Goal: Answer question/provide support

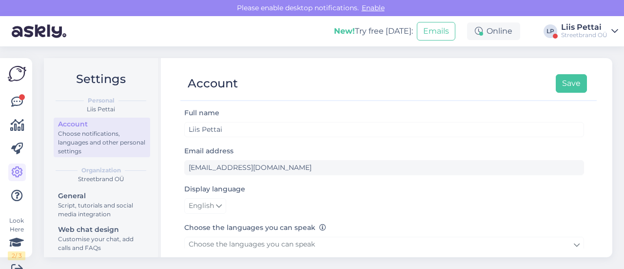
click at [14, 113] on div at bounding box center [17, 148] width 18 height 111
click at [15, 100] on icon at bounding box center [17, 102] width 12 height 12
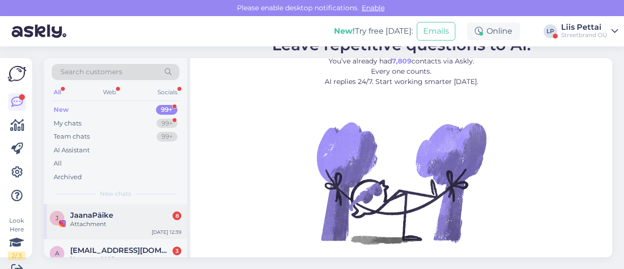
click at [100, 219] on div "Attachment" at bounding box center [125, 223] width 111 height 9
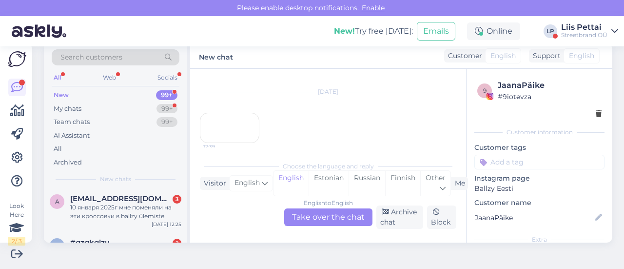
scroll to position [39, 0]
click at [154, 206] on div "10 января 2025г мне поменяли на эти кроссовки в ballzy ülemiste" at bounding box center [125, 210] width 111 height 18
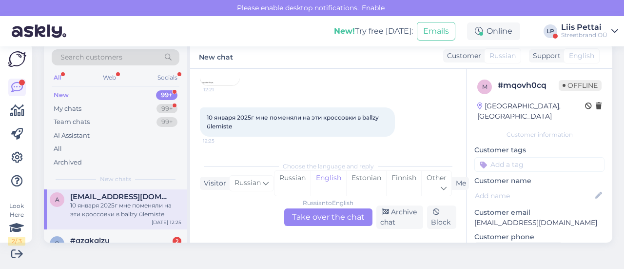
scroll to position [222, 0]
click at [340, 216] on div "Russian to English Take over the chat" at bounding box center [328, 217] width 88 height 18
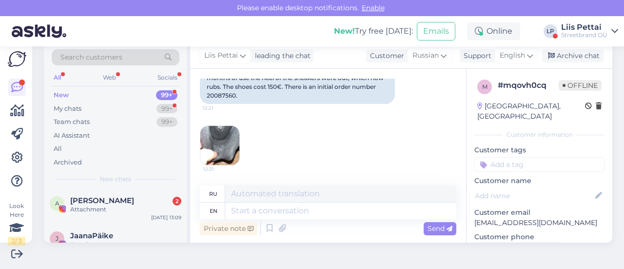
scroll to position [135, 0]
click at [225, 135] on img at bounding box center [219, 143] width 39 height 39
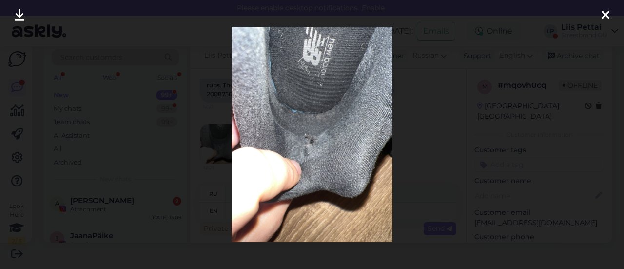
click at [216, 150] on div at bounding box center [312, 134] width 624 height 269
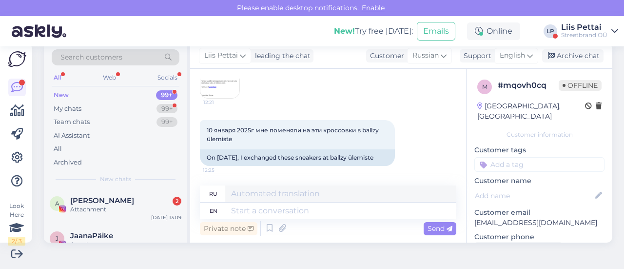
scroll to position [269, 0]
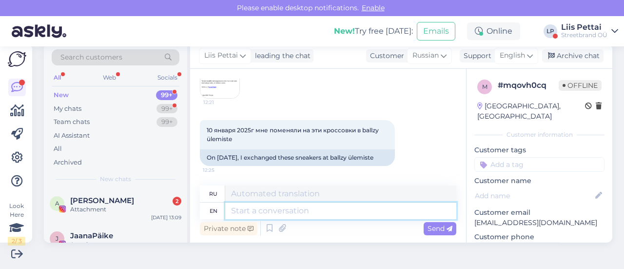
click at [392, 213] on textarea at bounding box center [340, 210] width 231 height 17
type textarea "so t"
type textarea "так"
type textarea "so the la"
type textarea "так что"
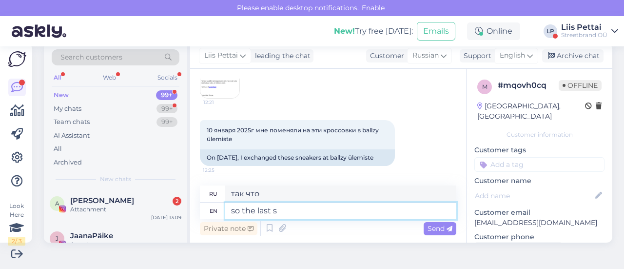
type textarea "so the last sn"
type textarea "так что последний"
type textarea "so the last sneakers yo"
type textarea "так что последние кроссовки"
type textarea "so the last sneakers you got"
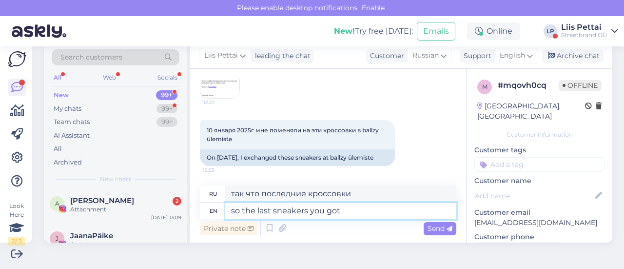
type textarea "так что последние кроссовки у тебя"
type textarea "so the last sneakers you got"
type textarea "так что последние кроссовки, которые ты купил"
type textarea "so the last sneakers you got were"
type textarea "так что последние кроссовки, которые ты купил, были"
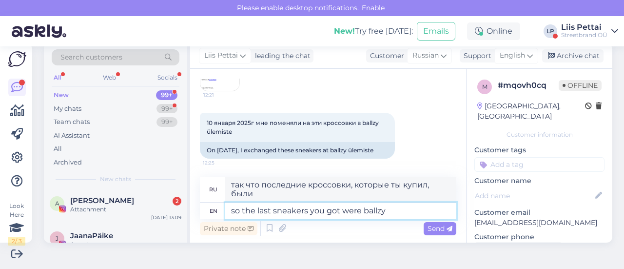
type textarea "so the last sneakers you got were ballzy"
type textarea "так что последние кроссовки, которые ты купил, были крутыми"
type textarea "so the last sneakers you got were ballzy ylemiste?"
type textarea "так последние кроссовки, которые ты купил, были [PERSON_NAME] Ylemiste?"
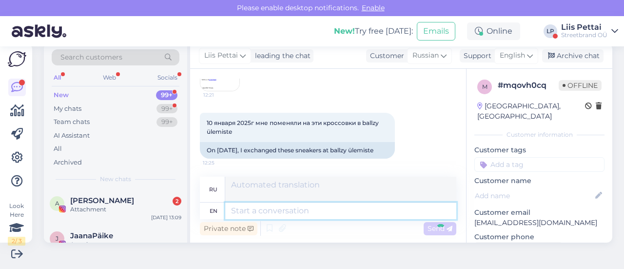
scroll to position [337, 0]
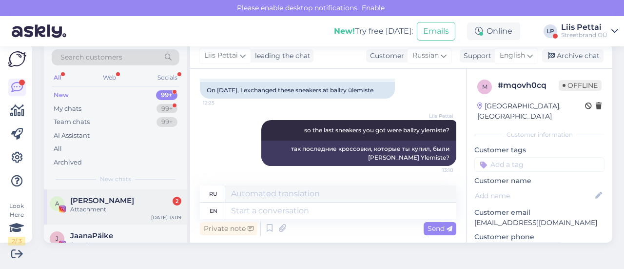
click at [80, 208] on div "Attachment" at bounding box center [125, 209] width 111 height 9
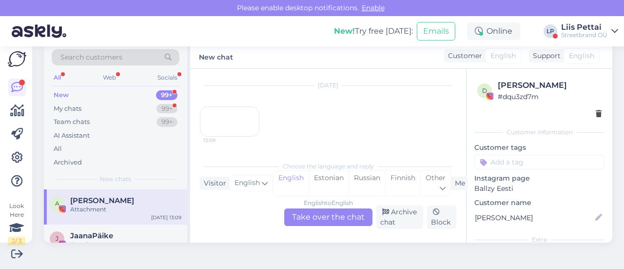
scroll to position [279, 0]
click at [245, 106] on div "13:09" at bounding box center [230, 121] width 60 height 30
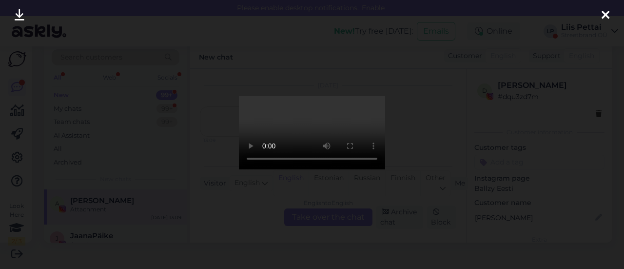
click at [173, 183] on div at bounding box center [312, 134] width 624 height 269
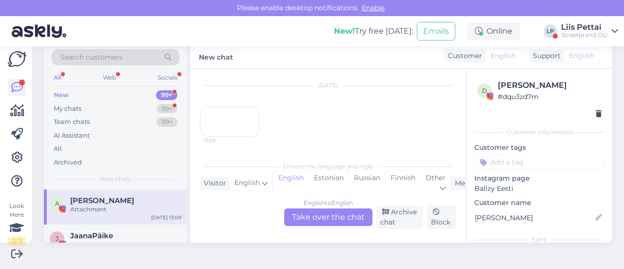
click at [134, 219] on div "A Ant Nurhan Attachment [DATE] 13:09" at bounding box center [115, 206] width 143 height 35
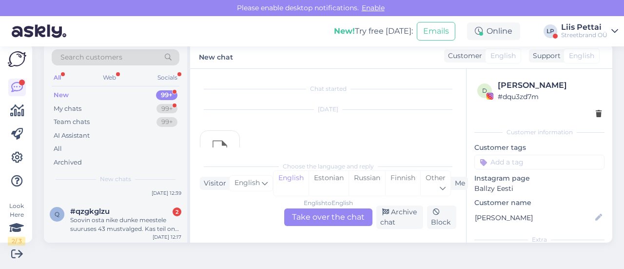
scroll to position [59, 0]
click at [134, 219] on div "Soovin osta nike dunke meestele suuruses 43 mustvalged. Kas teil on poes kohape…" at bounding box center [125, 226] width 111 height 18
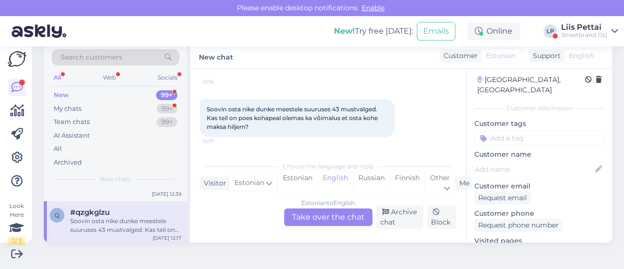
scroll to position [56, 0]
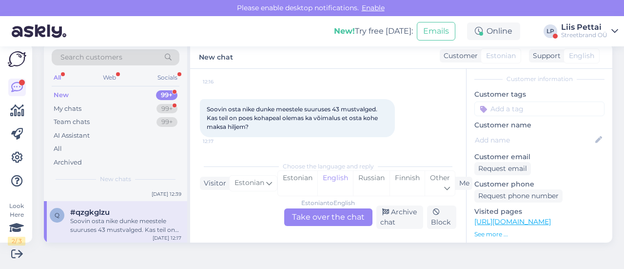
click at [330, 210] on div "Estonian to English Take over the chat" at bounding box center [328, 217] width 88 height 18
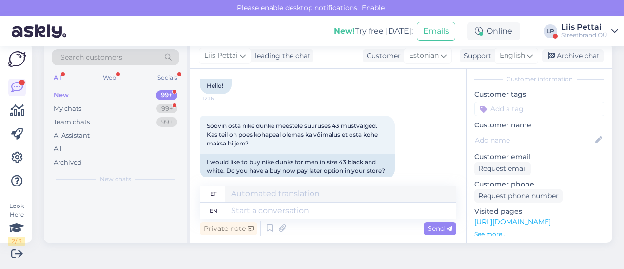
scroll to position [0, 0]
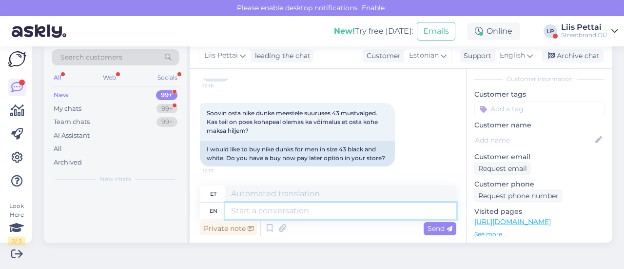
click at [298, 212] on textarea at bounding box center [340, 210] width 231 height 17
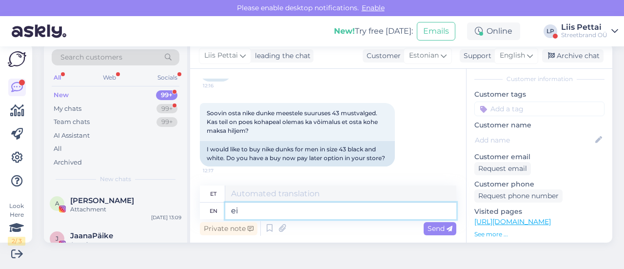
type textarea "ei"
type textarea "ei ainult vee"
type textarea "ei ainult"
type textarea "ei ainult veebipoes sa"
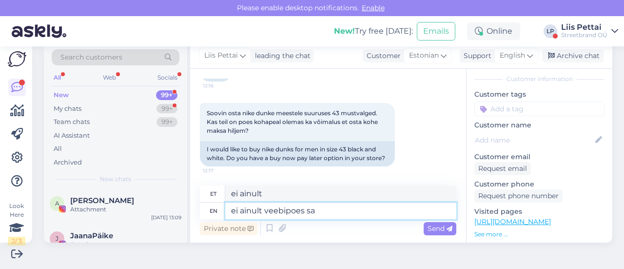
type textarea "ei ainult veebipoes"
type textarea "ei ainult veebipoes saab"
type textarea "ei ainult veebipoes saab järelamksu lep"
type textarea "ei ainult veebipoes saab järelamksu"
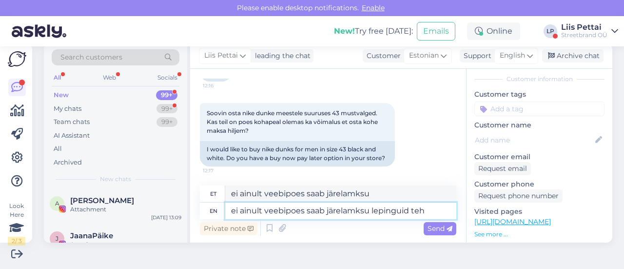
type textarea "ei ainult veebipoes saab järelamksu lepinguid teha"
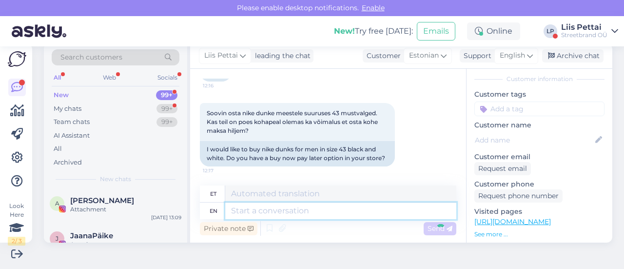
scroll to position [144, 0]
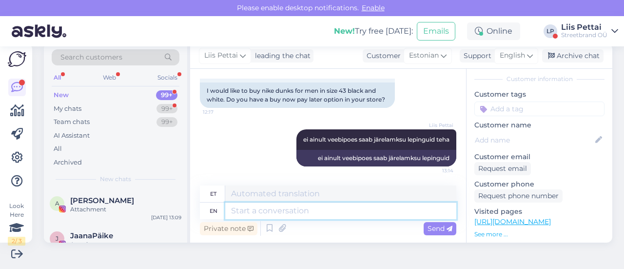
paste textarea "[URL][DOMAIN_NAME]"
type textarea "[URL][DOMAIN_NAME]"
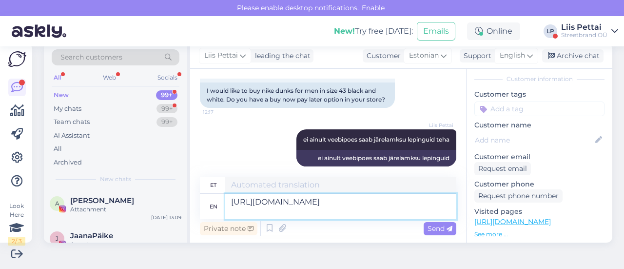
type textarea "[URL][DOMAIN_NAME]"
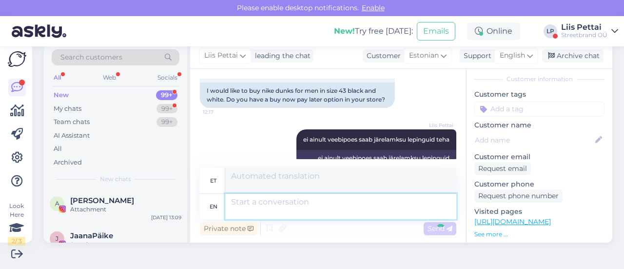
scroll to position [220, 0]
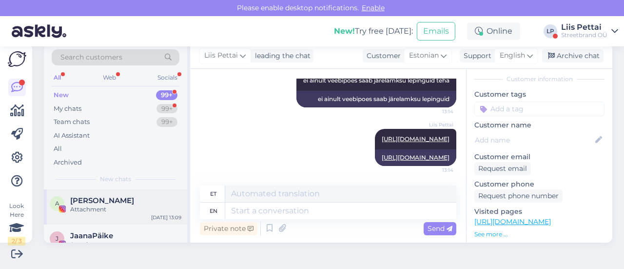
click at [141, 211] on div "Attachment" at bounding box center [125, 209] width 111 height 9
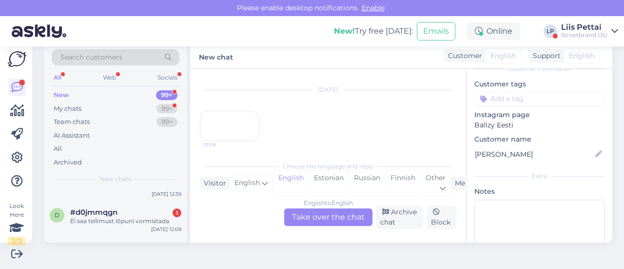
scroll to position [78, 0]
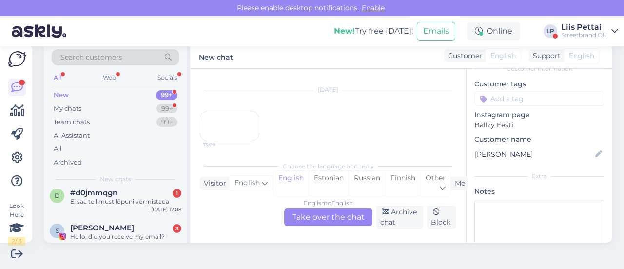
click at [141, 211] on div "d #d0jmmqgn 1 Ei saa tellimust lõpuni vormistada [DATE] 12:08" at bounding box center [115, 198] width 143 height 35
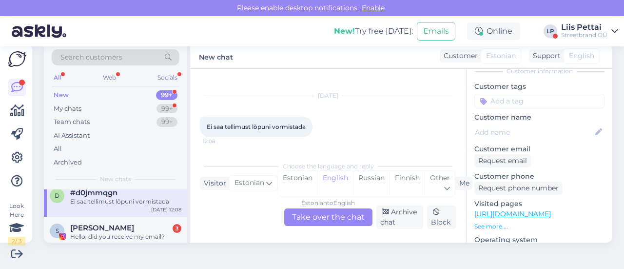
scroll to position [56, 0]
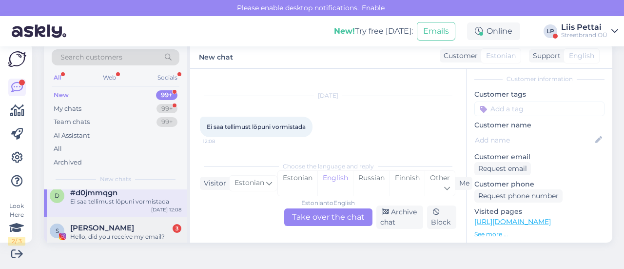
click at [132, 228] on div "[PERSON_NAME] 3" at bounding box center [125, 227] width 111 height 9
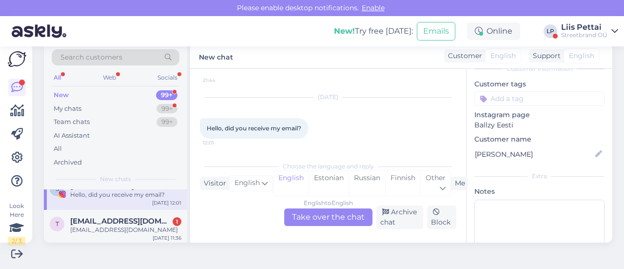
scroll to position [117, 0]
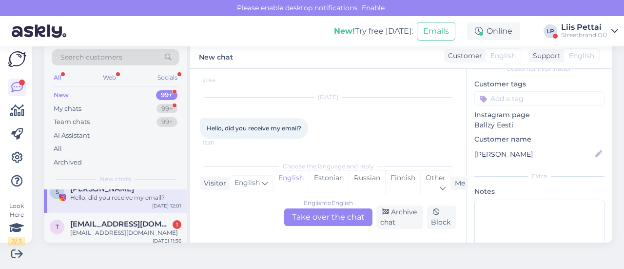
click at [132, 228] on div "[EMAIL_ADDRESS][DOMAIN_NAME]" at bounding box center [125, 232] width 111 height 9
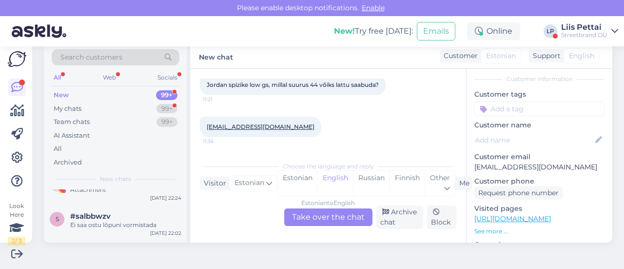
scroll to position [215, 0]
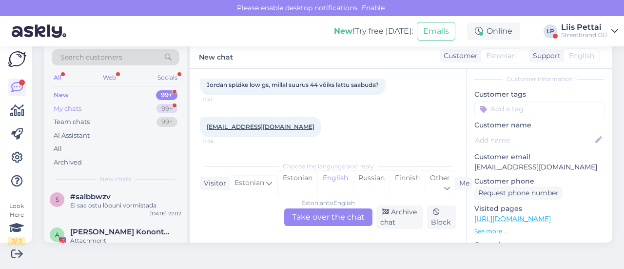
click at [98, 109] on div "My chats 99+" at bounding box center [116, 109] width 128 height 14
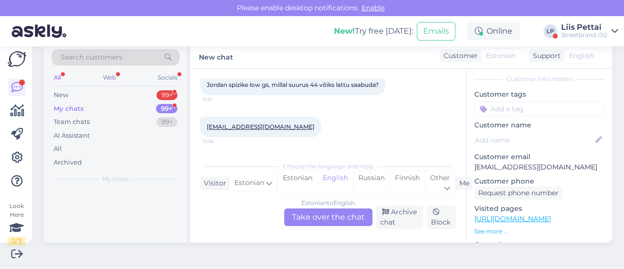
scroll to position [0, 0]
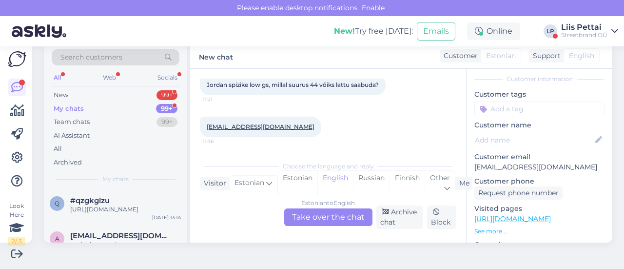
click at [588, 23] on div "Liis Pettai" at bounding box center [584, 27] width 46 height 8
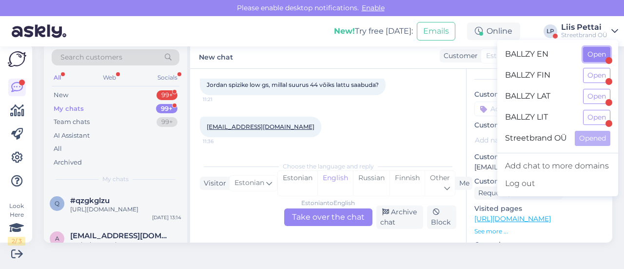
click at [592, 54] on button "Open" at bounding box center [596, 54] width 27 height 15
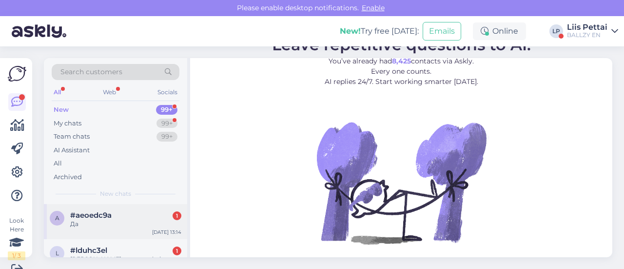
click at [123, 215] on div "#aeoedc9a 1" at bounding box center [125, 215] width 111 height 9
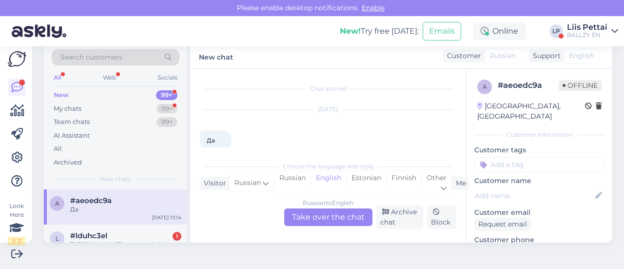
scroll to position [14, 0]
click at [124, 227] on div "l #lduhc3el 1 [PERSON_NAME] nevaru pabeigt pasūtījumu? [DATE] 12:14" at bounding box center [115, 246] width 143 height 44
